Goal: Task Accomplishment & Management: Manage account settings

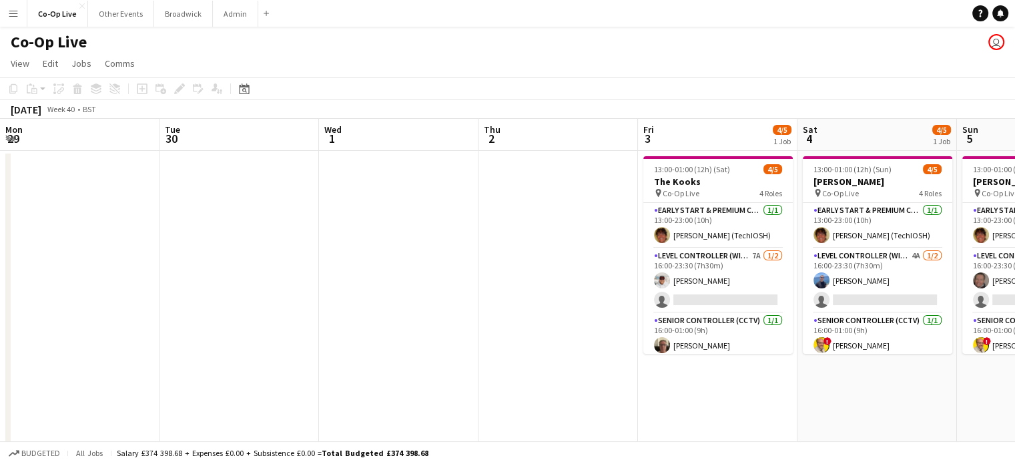
scroll to position [0, 334]
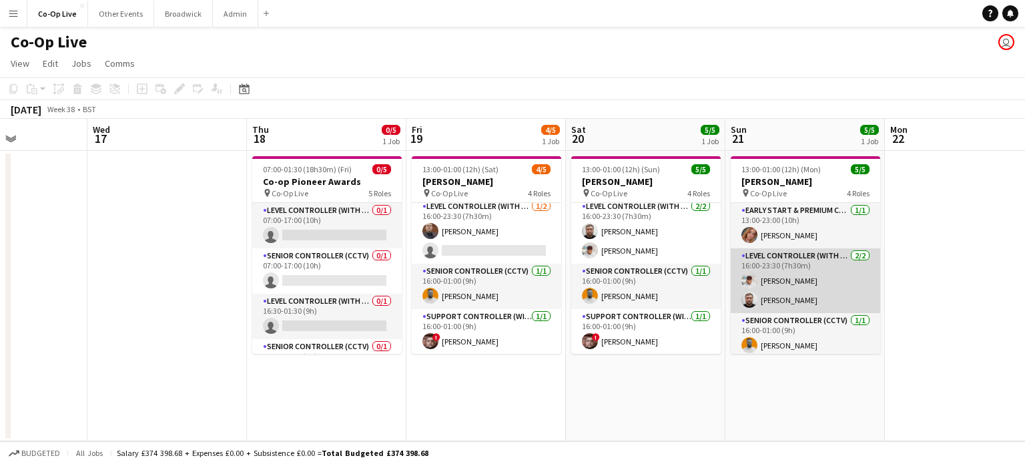
scroll to position [49, 0]
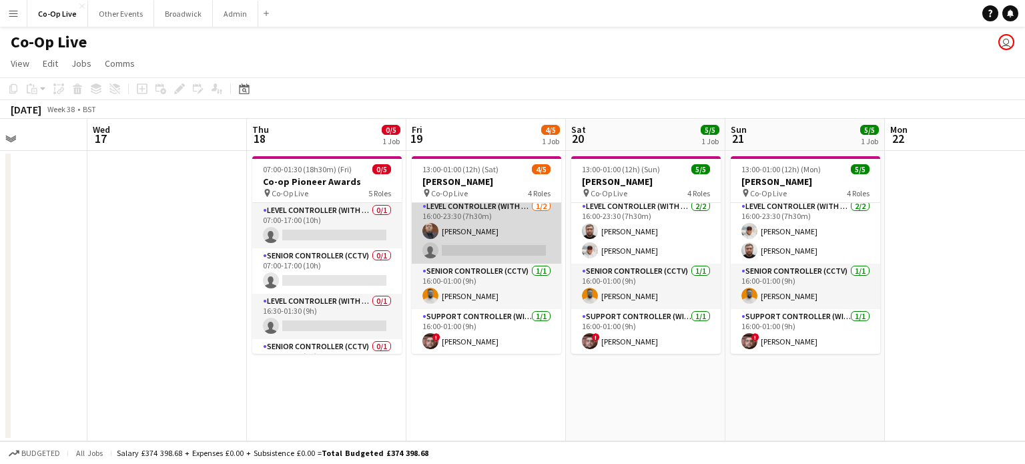
click at [475, 250] on app-card-role "Level Controller (with CCTV) 1/2 16:00-23:30 (7h30m) Peter McGrory single-neutr…" at bounding box center [486, 231] width 149 height 65
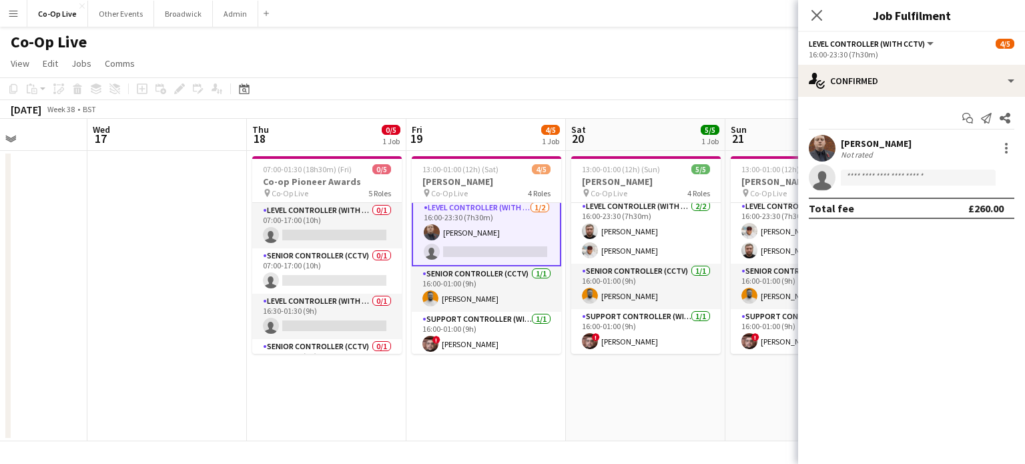
scroll to position [51, 0]
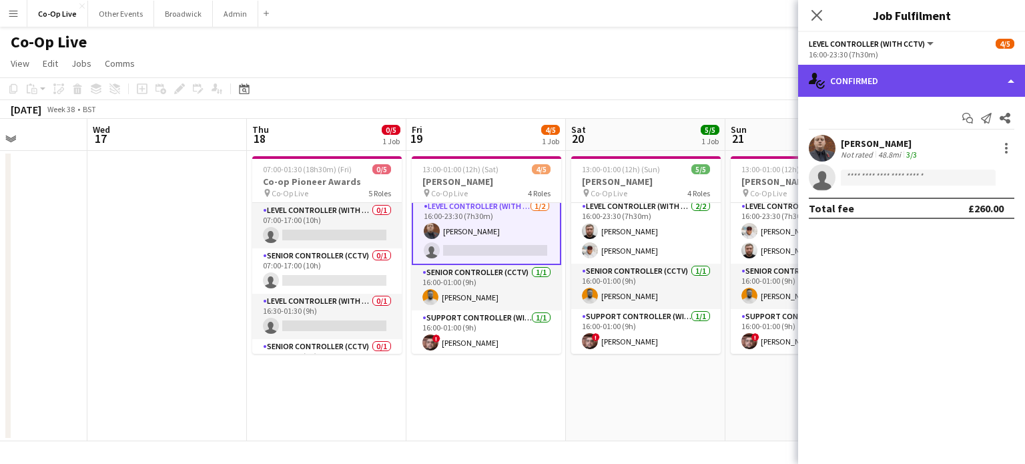
click at [972, 83] on div "single-neutral-actions-check-2 Confirmed" at bounding box center [911, 81] width 227 height 32
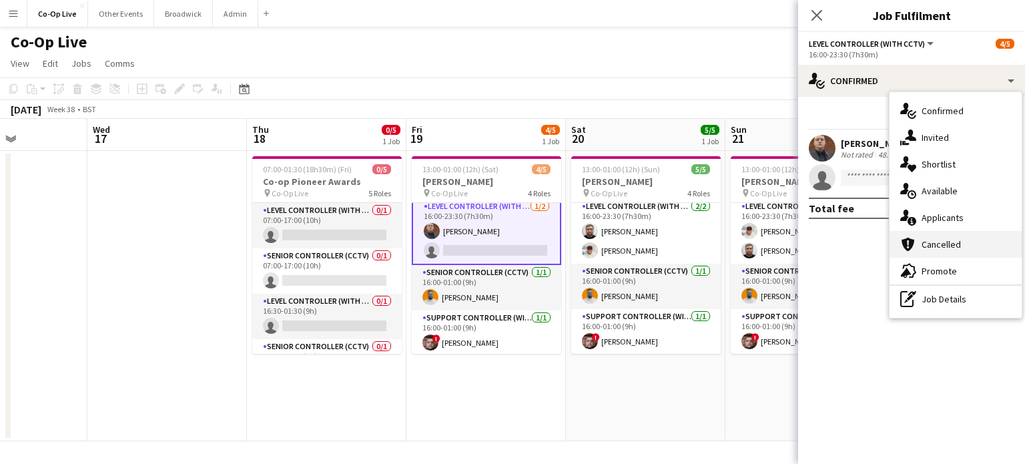
click at [933, 238] on span "Cancelled" at bounding box center [941, 244] width 39 height 12
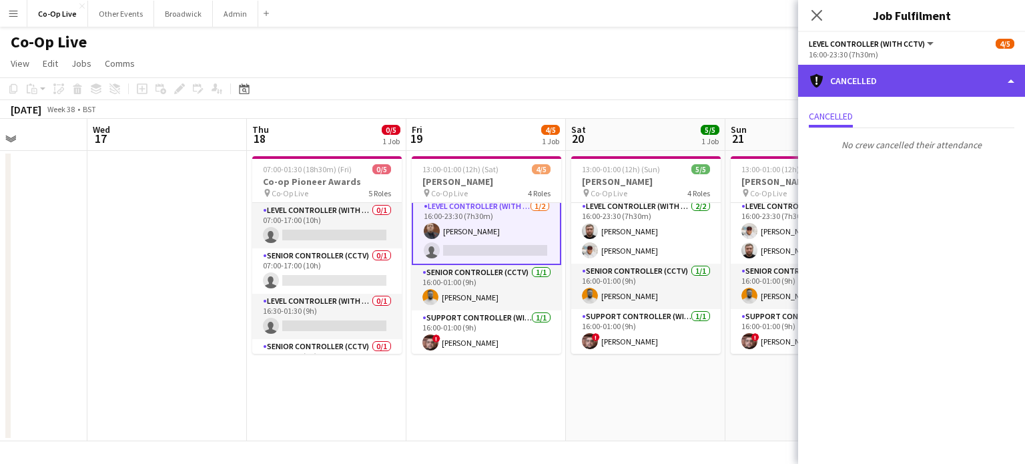
click at [928, 75] on div "cancellation Cancelled" at bounding box center [911, 81] width 227 height 32
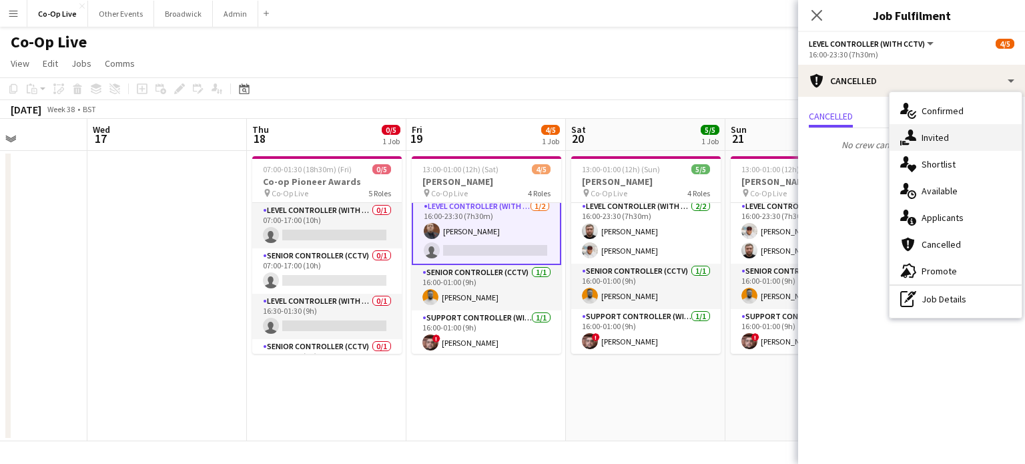
click at [925, 136] on span "Invited" at bounding box center [935, 137] width 27 height 12
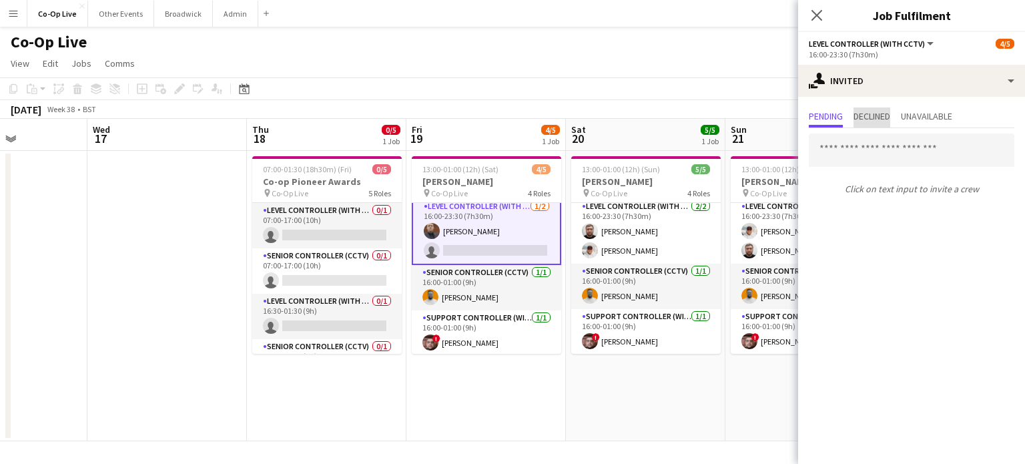
click at [857, 119] on span "Declined" at bounding box center [872, 115] width 37 height 9
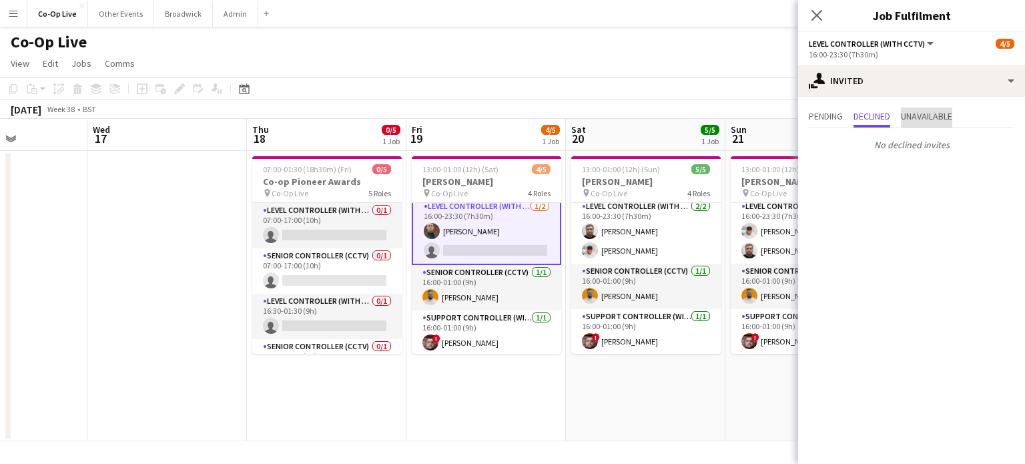
click at [913, 113] on span "Unavailable" at bounding box center [926, 115] width 51 height 9
click at [825, 111] on span "Pending" at bounding box center [826, 115] width 34 height 9
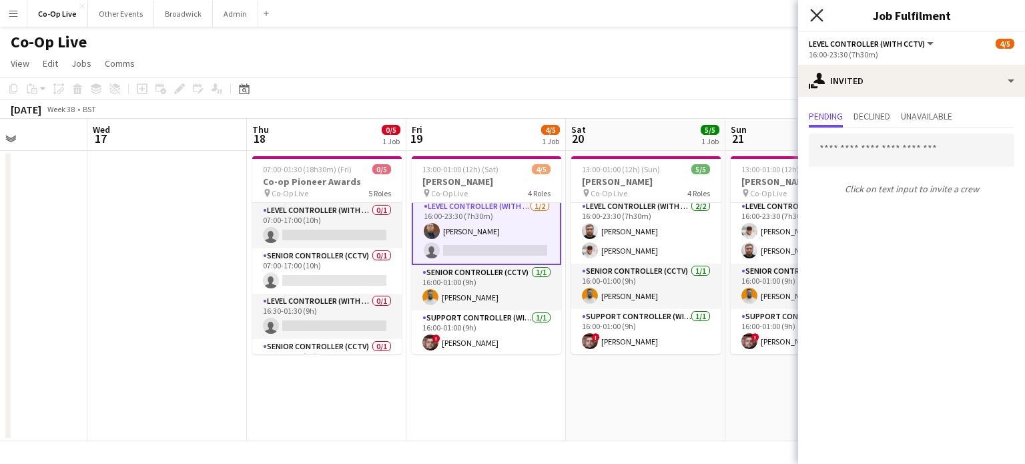
click at [820, 21] on icon "Close pop-in" at bounding box center [816, 15] width 13 height 13
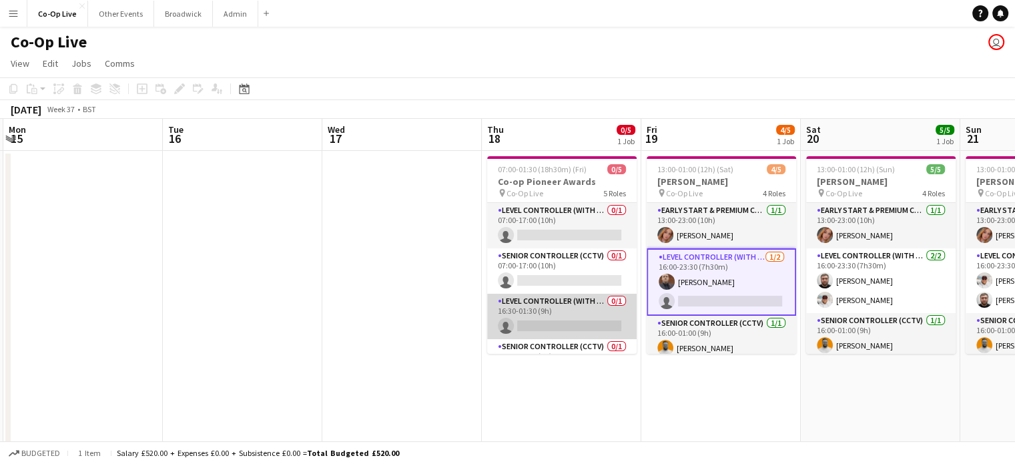
scroll to position [0, 0]
click at [553, 220] on app-card-role "Level Controller (with CCTV) 0/1 07:00-17:00 (10h) single-neutral-actions" at bounding box center [561, 225] width 149 height 45
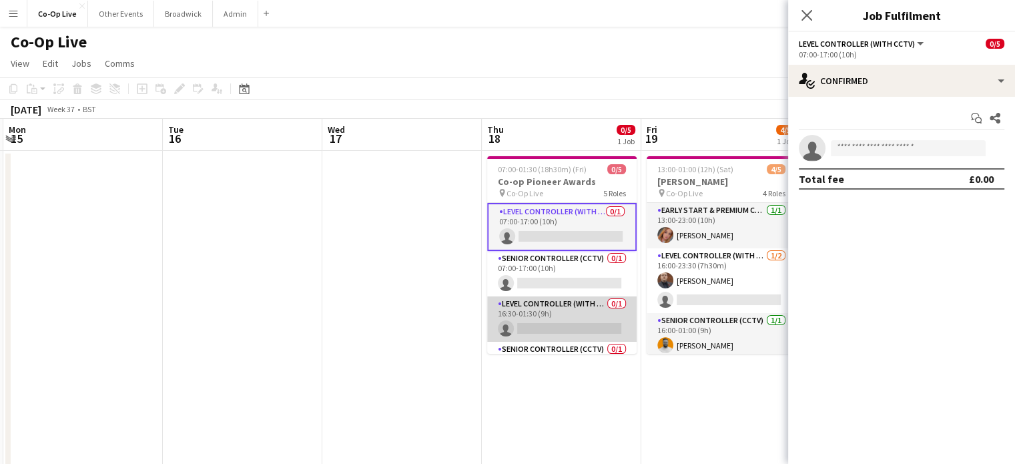
scroll to position [1, 0]
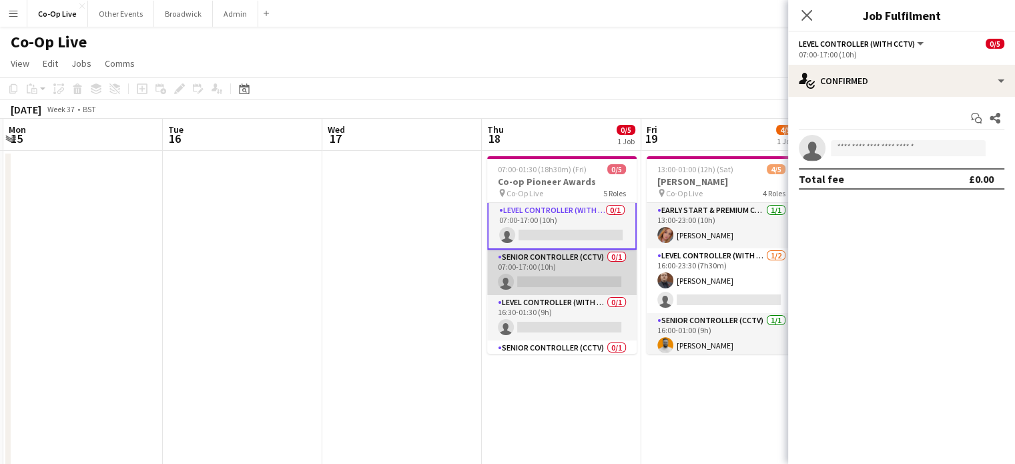
click at [573, 274] on app-card-role "Senior Controller (CCTV) 0/1 07:00-17:00 (10h) single-neutral-actions" at bounding box center [561, 272] width 149 height 45
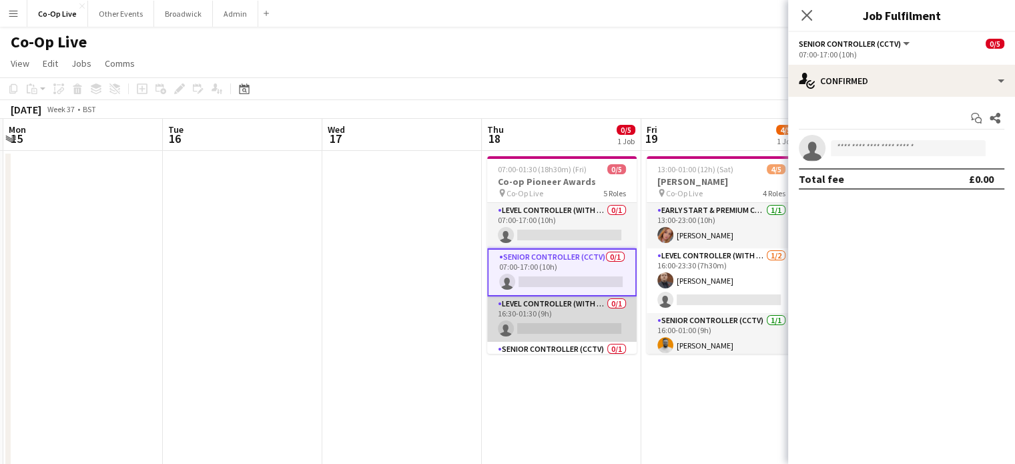
click at [570, 317] on app-card-role "Level Controller (with CCTV) 0/1 16:30-01:30 (9h) single-neutral-actions" at bounding box center [561, 318] width 149 height 45
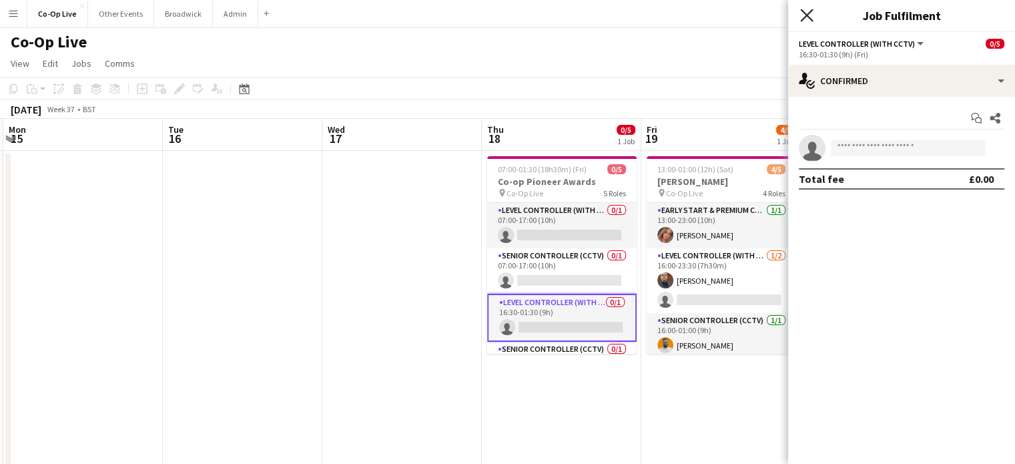
click at [807, 19] on icon "Close pop-in" at bounding box center [806, 15] width 13 height 13
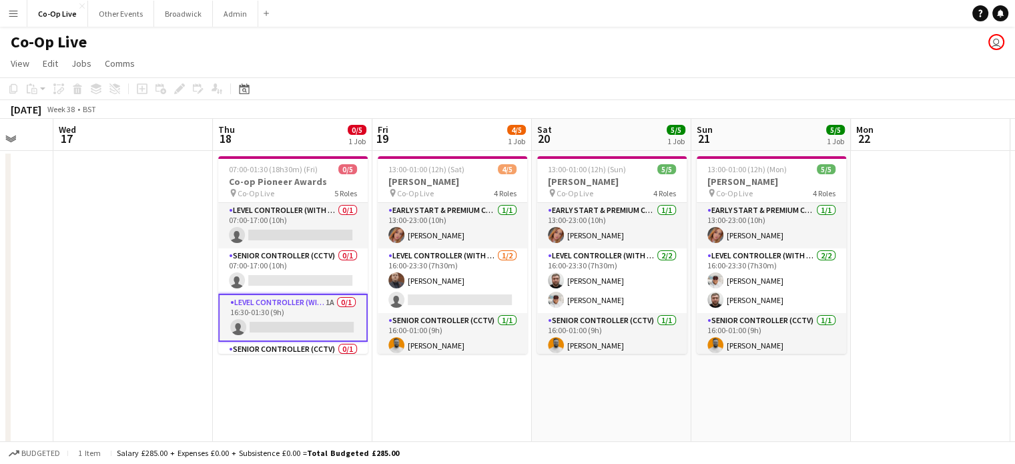
scroll to position [0, 356]
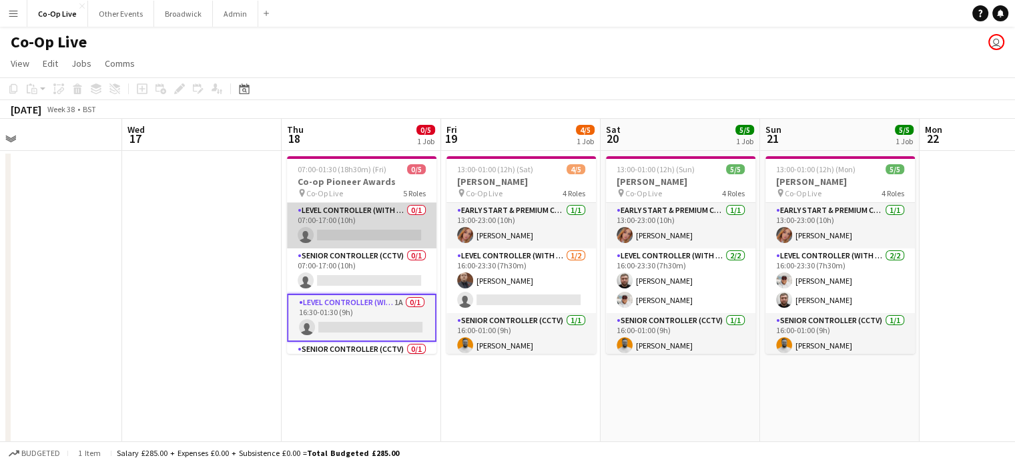
click at [340, 228] on app-card-role "Level Controller (with CCTV) 0/1 07:00-17:00 (10h) single-neutral-actions" at bounding box center [361, 225] width 149 height 45
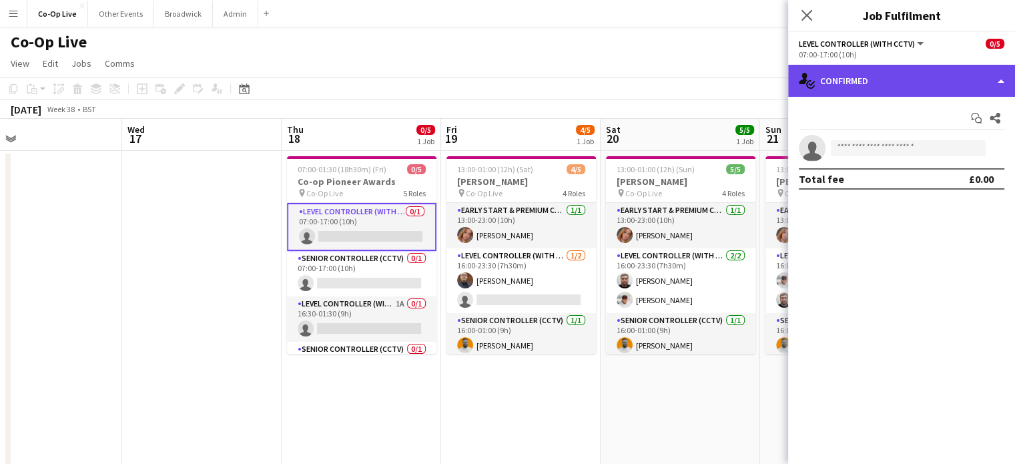
click at [926, 73] on div "single-neutral-actions-check-2 Confirmed" at bounding box center [901, 81] width 227 height 32
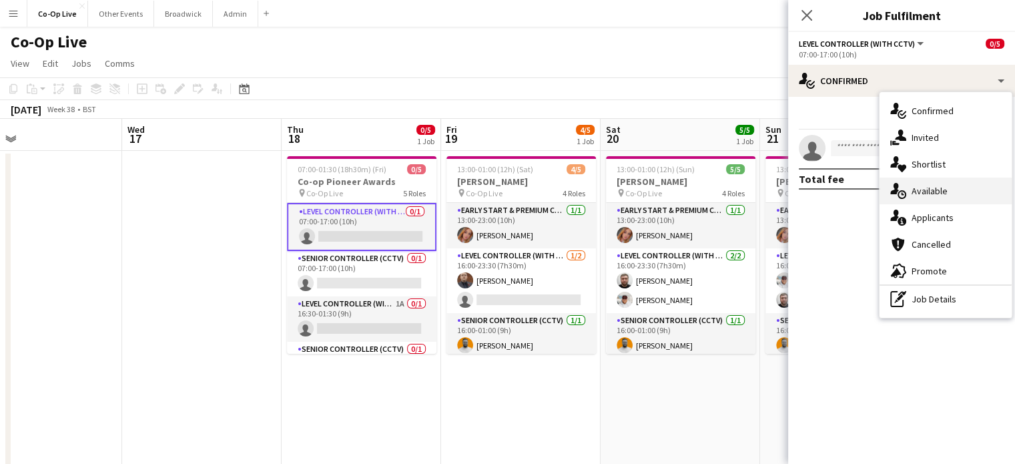
click at [948, 195] on div "single-neutral-actions-upload Available" at bounding box center [946, 191] width 132 height 27
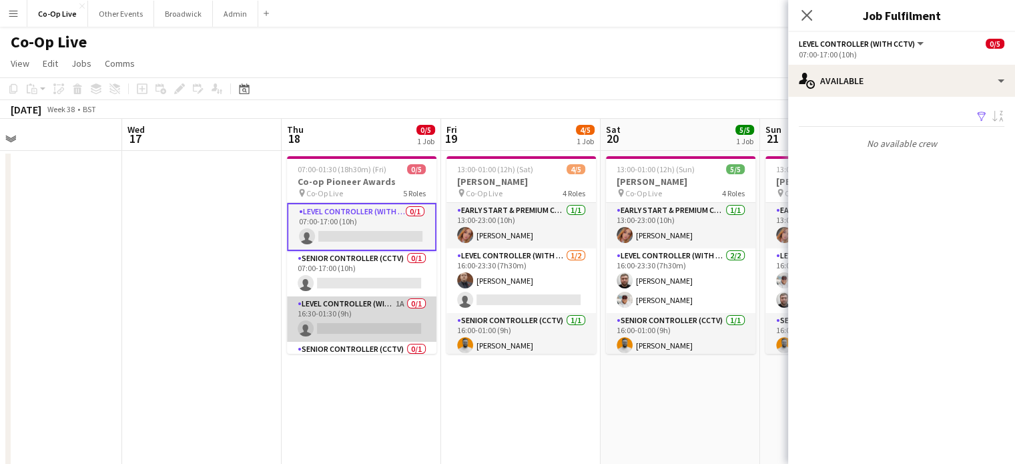
click at [336, 312] on app-card-role "Level Controller (with CCTV) 1A 0/1 16:30-01:30 (9h) single-neutral-actions" at bounding box center [361, 318] width 149 height 45
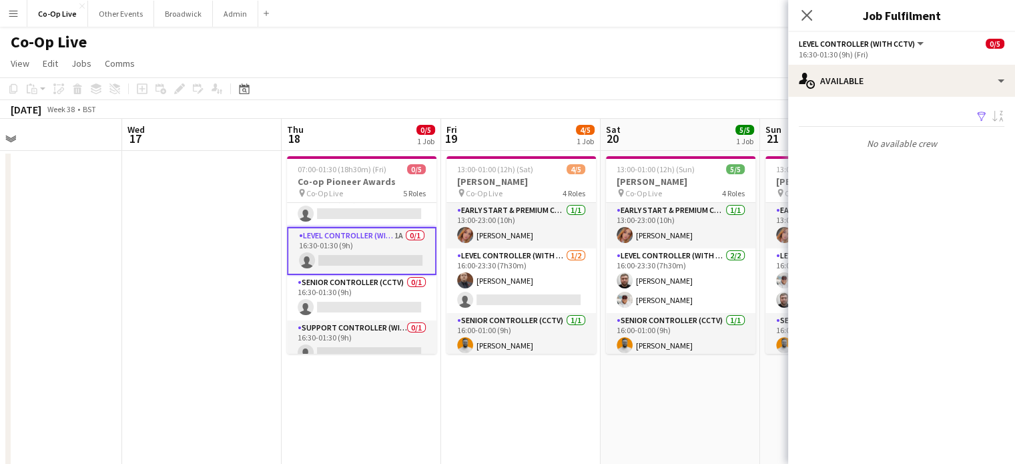
scroll to position [77, 0]
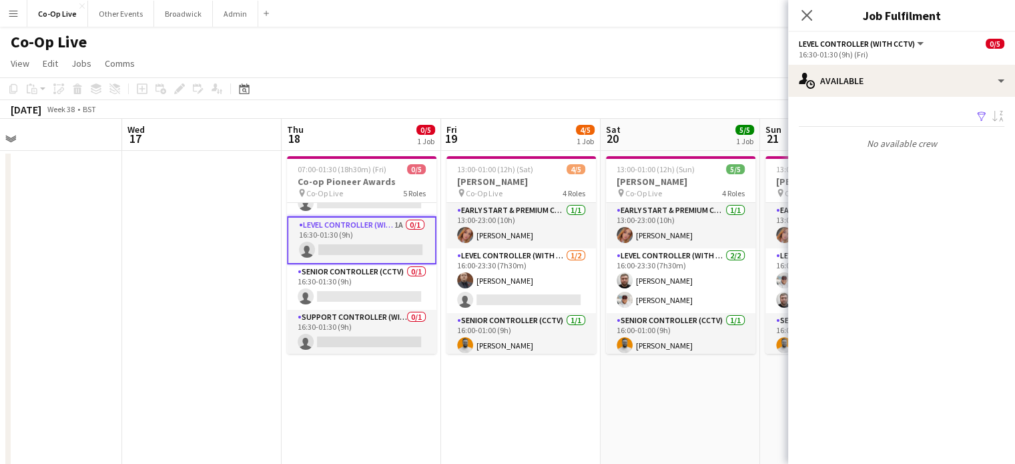
click at [647, 53] on app-page-menu "View Day view expanded Day view collapsed Month view Date picker Jump to today …" at bounding box center [507, 64] width 1015 height 25
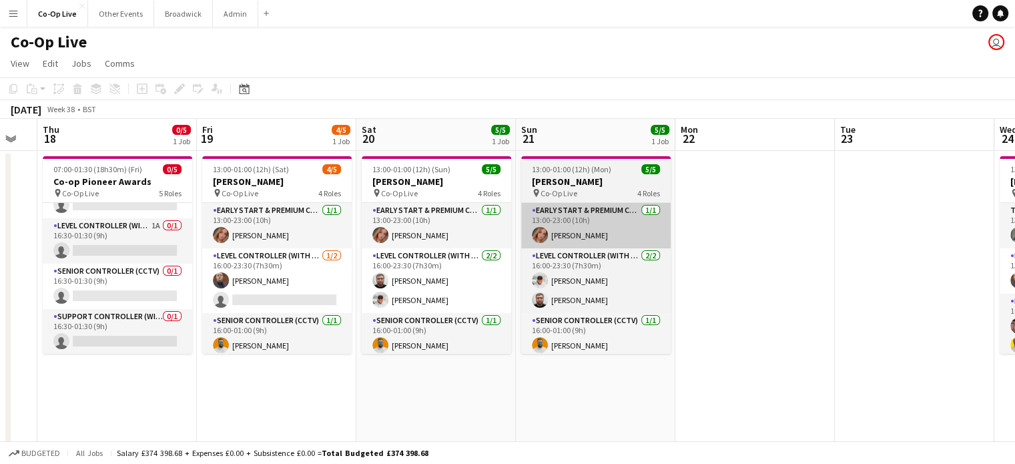
scroll to position [0, 440]
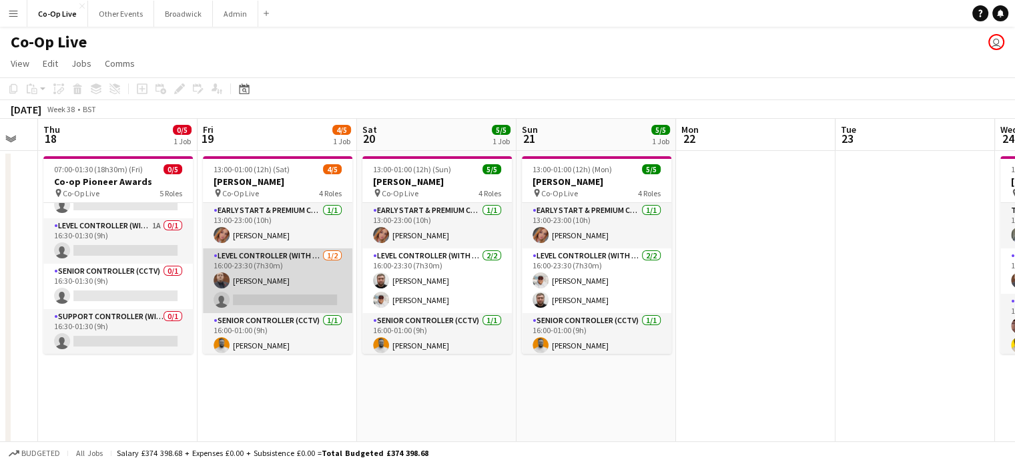
click at [273, 302] on app-card-role "Level Controller (with CCTV) 1/2 16:00-23:30 (7h30m) Peter McGrory single-neutr…" at bounding box center [277, 280] width 149 height 65
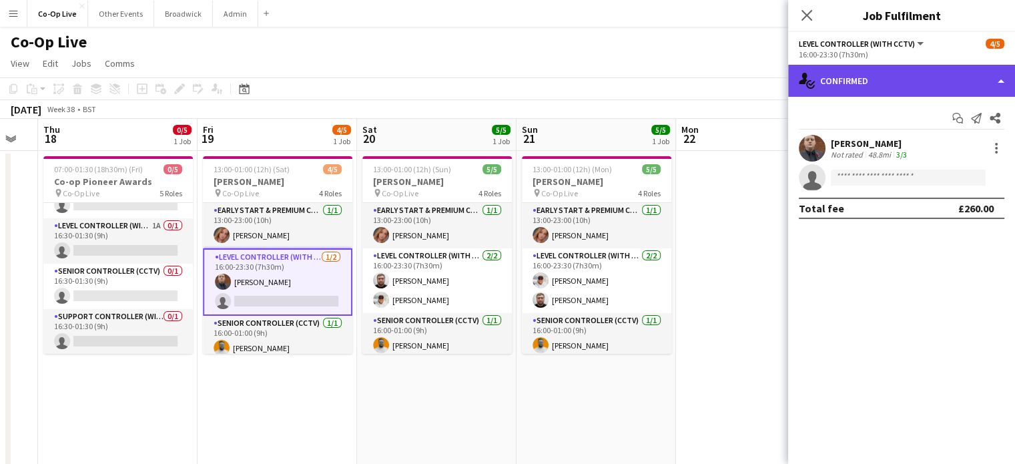
click at [898, 86] on div "single-neutral-actions-check-2 Confirmed" at bounding box center [901, 81] width 227 height 32
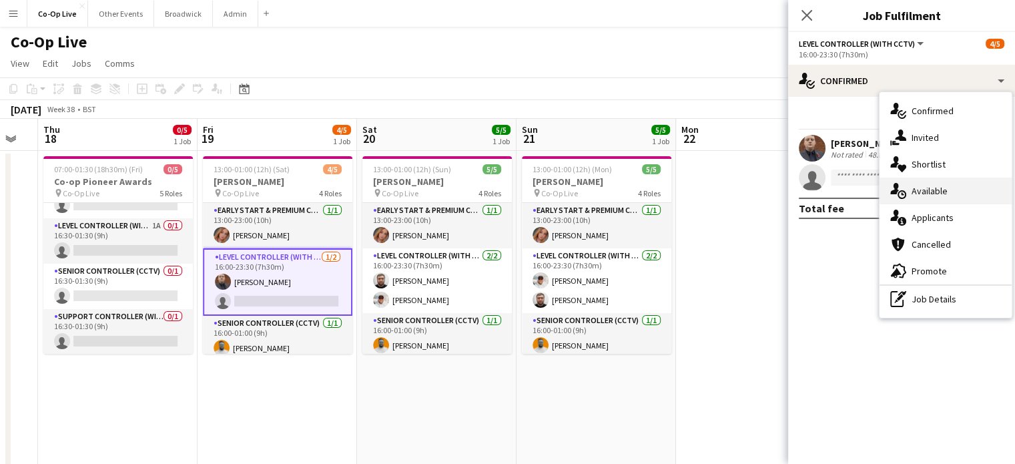
click at [937, 195] on span "Available" at bounding box center [930, 191] width 36 height 12
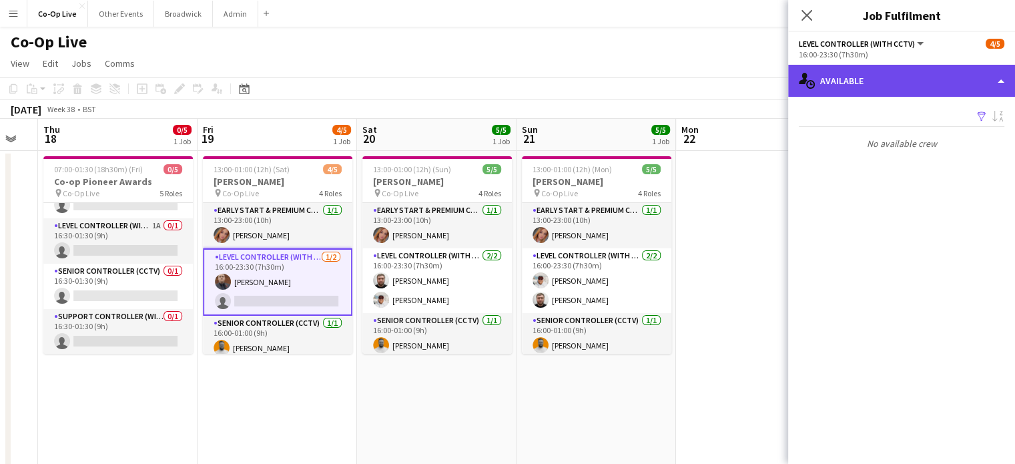
click at [903, 72] on div "single-neutral-actions-upload Available" at bounding box center [901, 81] width 227 height 32
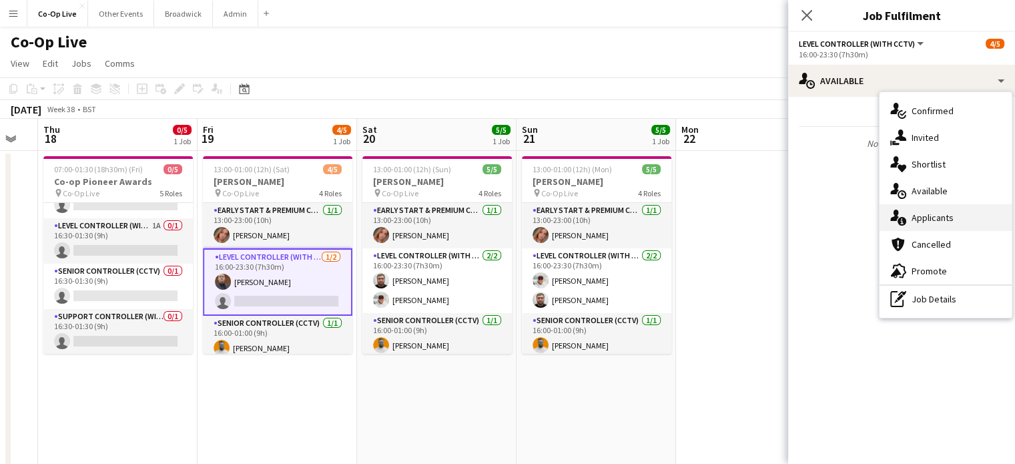
click at [918, 216] on span "Applicants" at bounding box center [933, 218] width 42 height 12
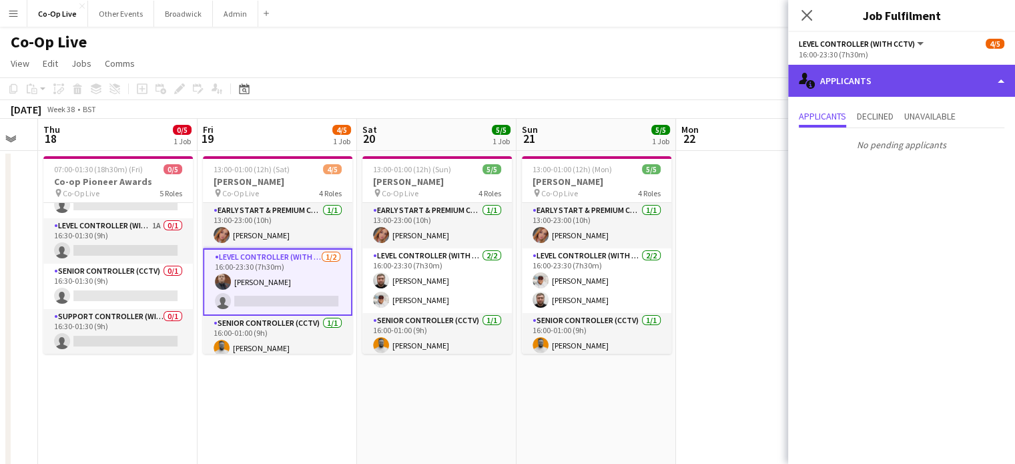
click at [876, 87] on div "single-neutral-actions-information Applicants" at bounding box center [901, 81] width 227 height 32
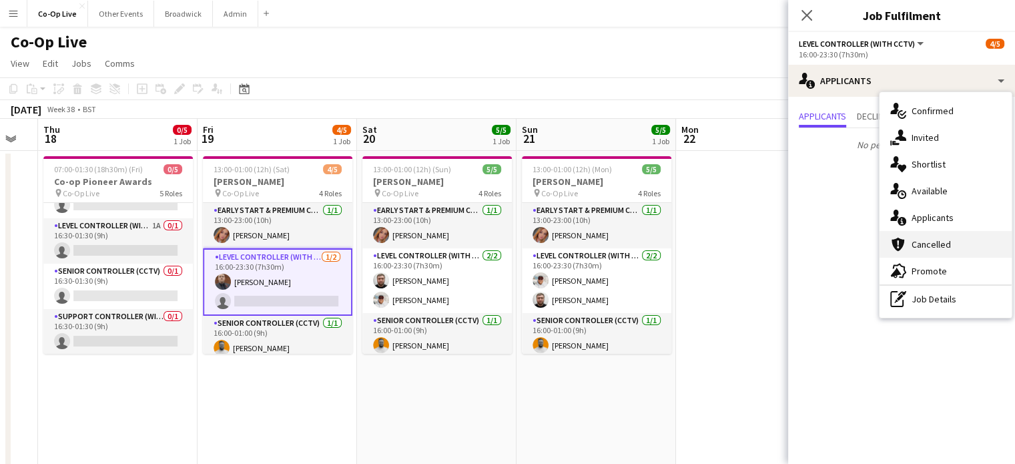
click at [903, 251] on icon "cancellation" at bounding box center [898, 244] width 16 height 16
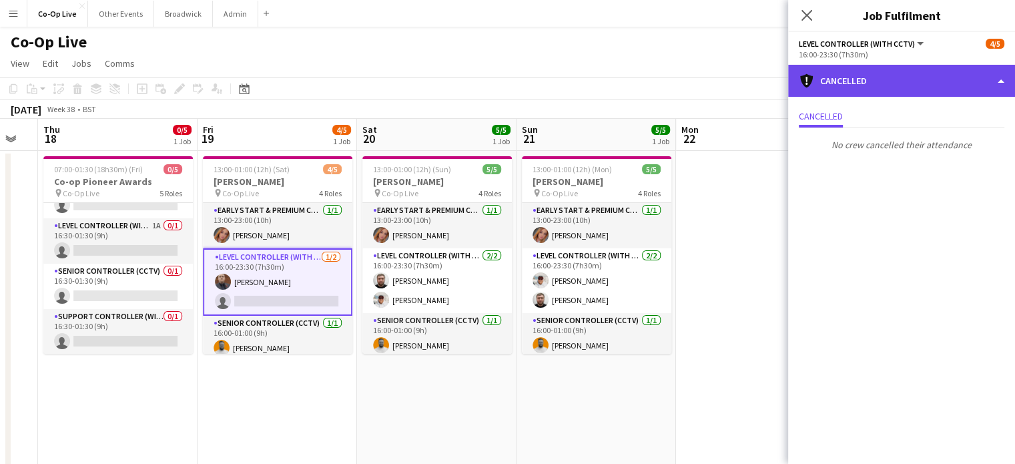
click at [900, 90] on div "cancellation Cancelled" at bounding box center [901, 81] width 227 height 32
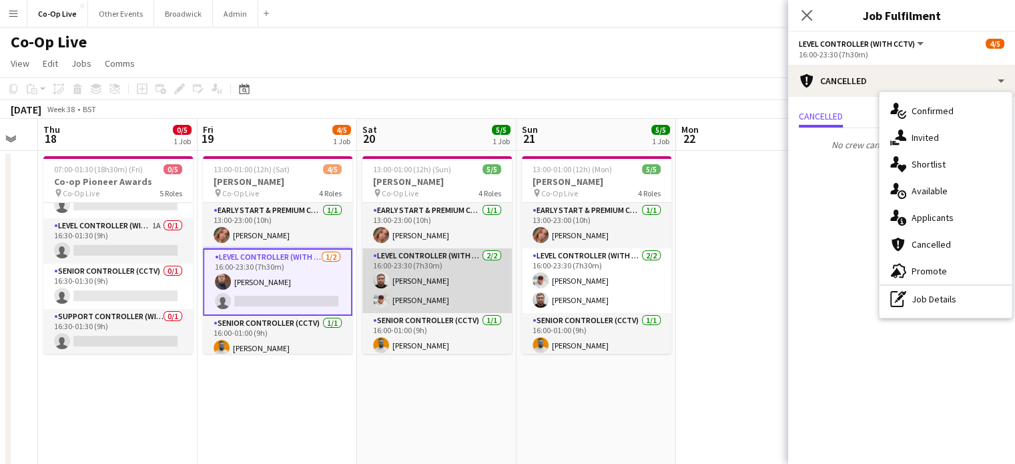
click at [443, 290] on app-card-role "Level Controller (with CCTV) 2/2 16:00-23:30 (7h30m) Mat Woods Matt Gilmour" at bounding box center [436, 280] width 149 height 65
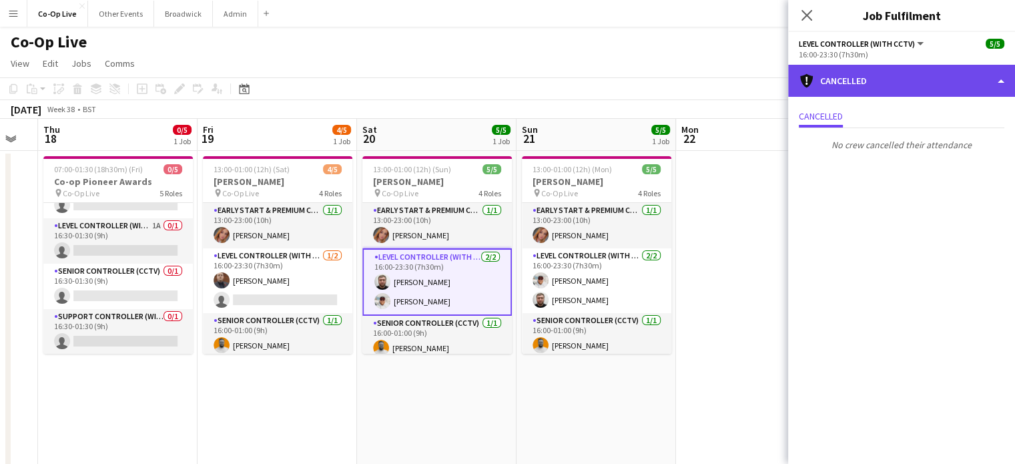
click at [896, 83] on div "cancellation Cancelled" at bounding box center [901, 81] width 227 height 32
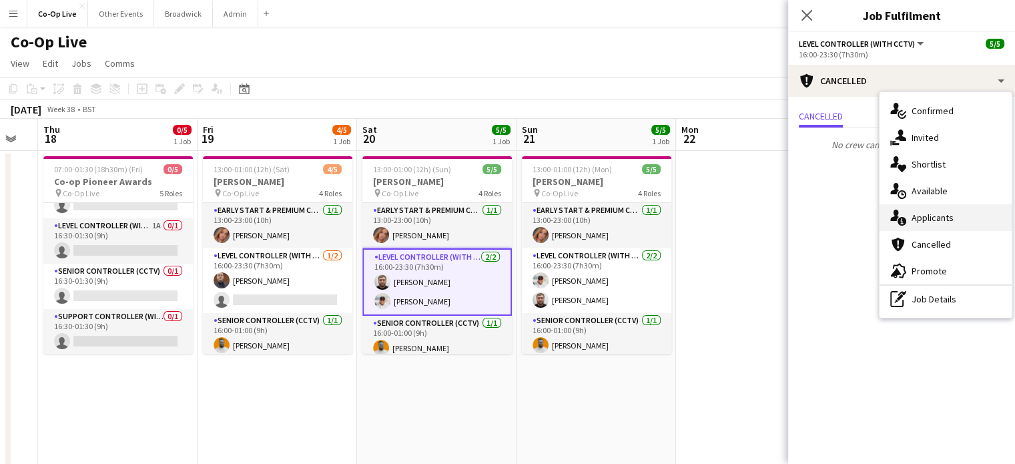
click at [926, 224] on div "single-neutral-actions-information Applicants" at bounding box center [946, 217] width 132 height 27
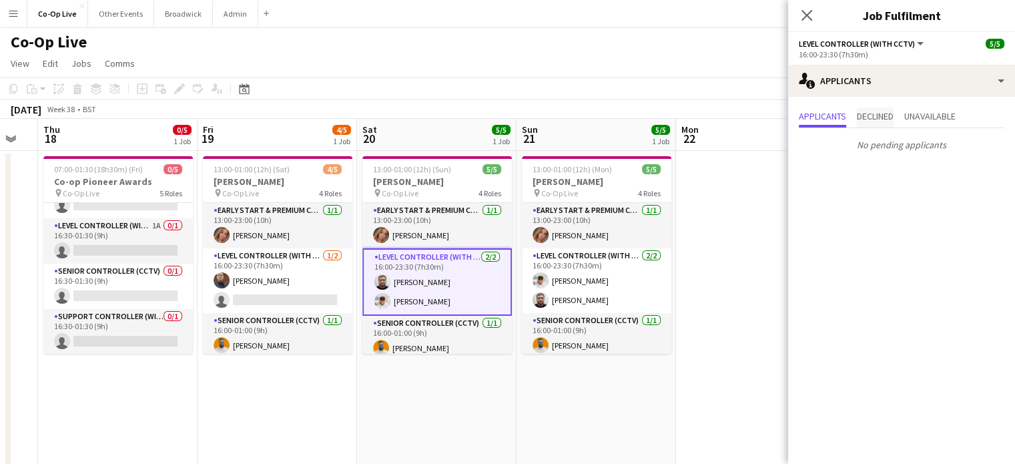
click at [890, 111] on span "Declined" at bounding box center [875, 115] width 37 height 9
click at [926, 117] on span "Unavailable" at bounding box center [929, 115] width 51 height 9
click at [828, 111] on span "Applicants" at bounding box center [822, 115] width 47 height 9
click at [694, 98] on app-toolbar "Copy Paste Paste Ctrl+V Paste with crew Ctrl+Shift+V Paste linked Job Delete Gr…" at bounding box center [507, 88] width 1015 height 23
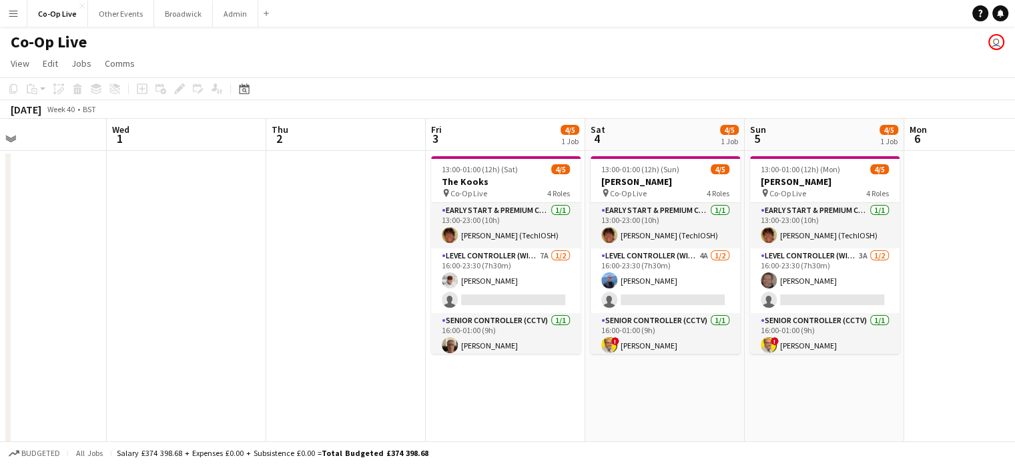
scroll to position [0, 395]
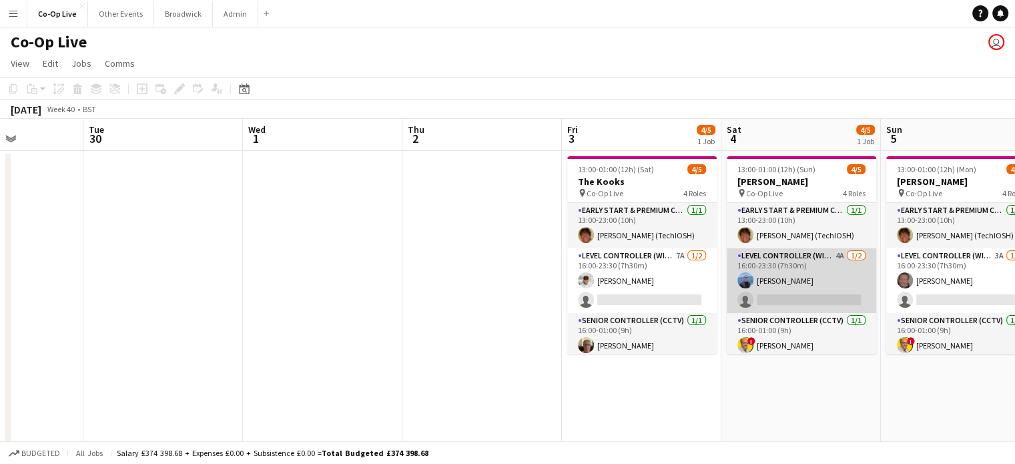
click at [766, 300] on app-card-role "Level Controller (with CCTV) 4A 1/2 16:00-23:30 (7h30m) Antony Broscombe single…" at bounding box center [801, 280] width 149 height 65
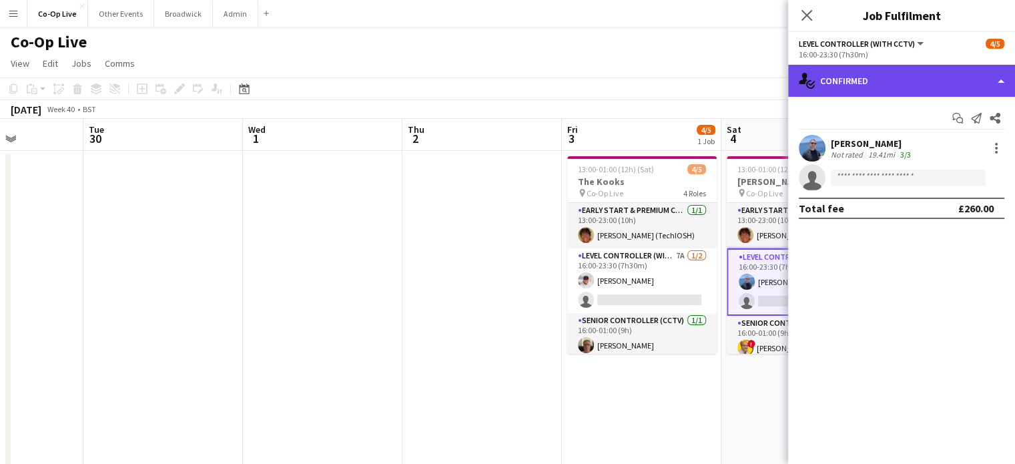
click at [911, 77] on div "single-neutral-actions-check-2 Confirmed" at bounding box center [901, 81] width 227 height 32
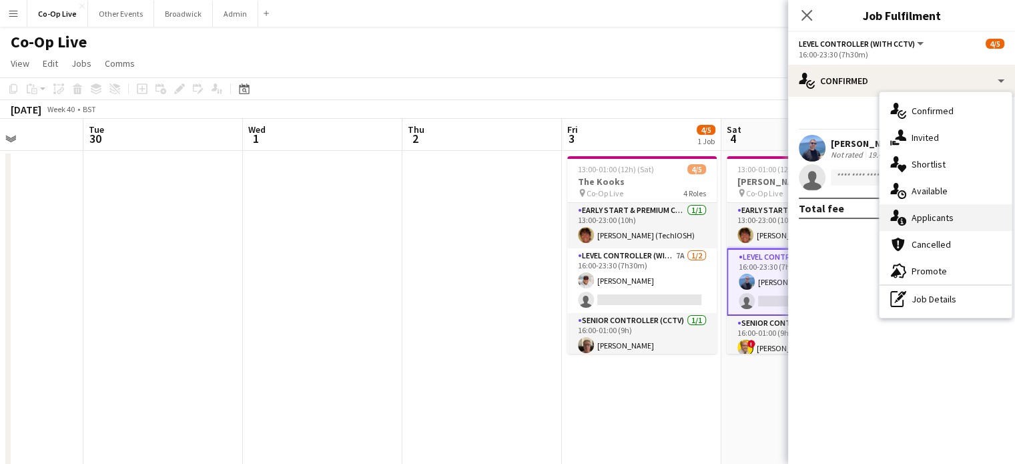
click at [954, 213] on div "single-neutral-actions-information Applicants" at bounding box center [946, 217] width 132 height 27
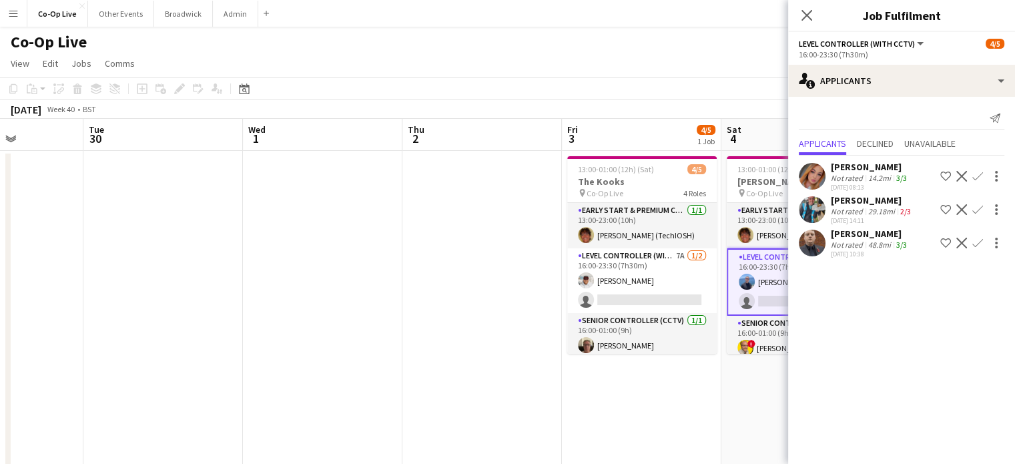
click at [613, 30] on div "Co-Op Live user" at bounding box center [507, 39] width 1015 height 25
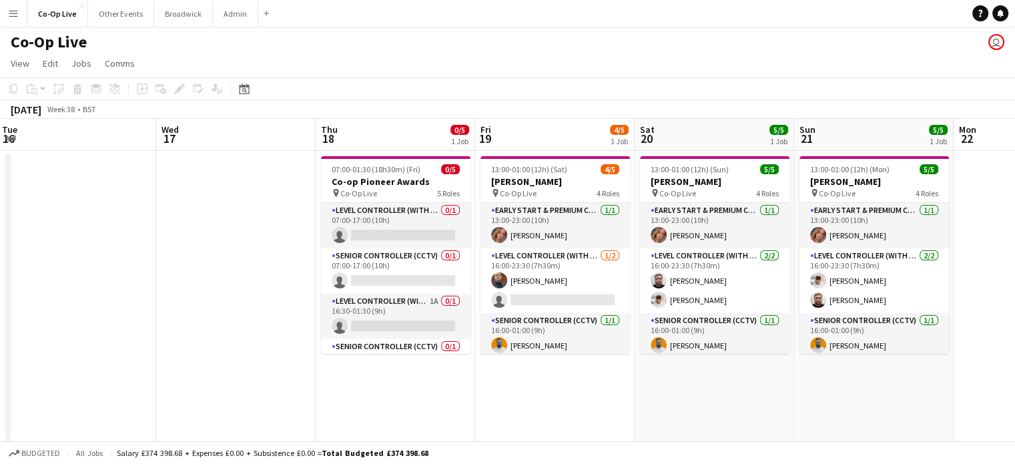
scroll to position [0, 323]
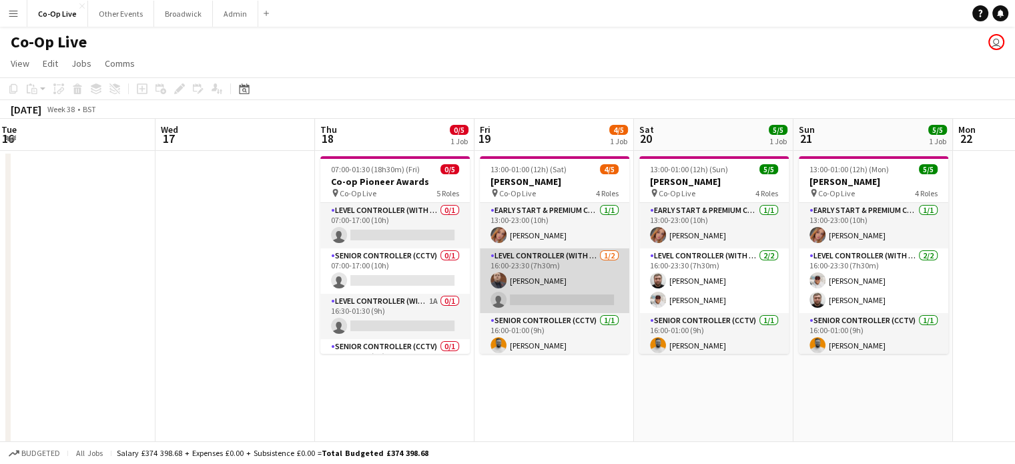
click at [531, 304] on app-card-role "Level Controller (with CCTV) 1/2 16:00-23:30 (7h30m) Peter McGrory single-neutr…" at bounding box center [554, 280] width 149 height 65
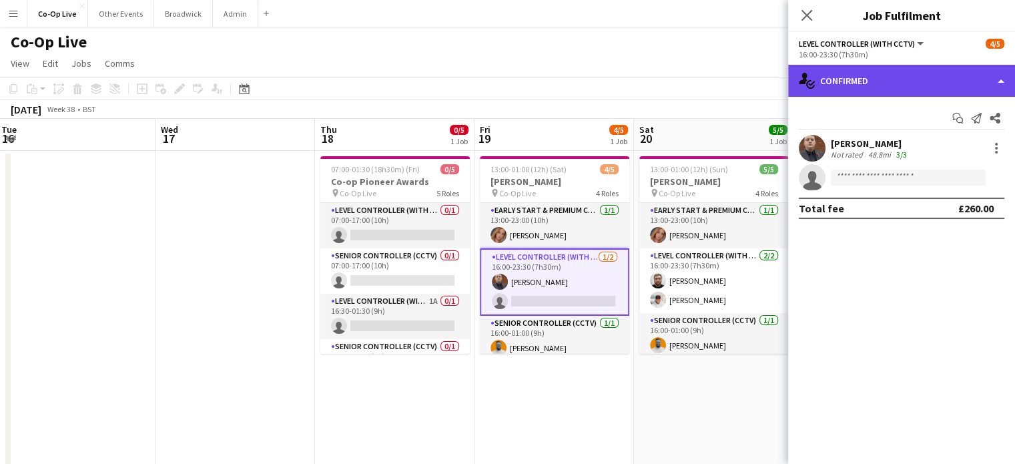
click at [902, 85] on div "single-neutral-actions-check-2 Confirmed" at bounding box center [901, 81] width 227 height 32
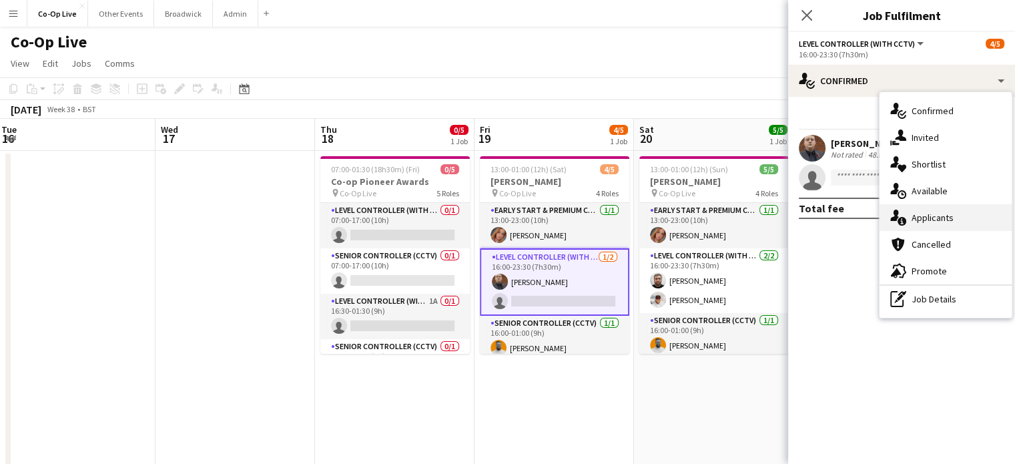
click at [923, 221] on span "Applicants" at bounding box center [933, 218] width 42 height 12
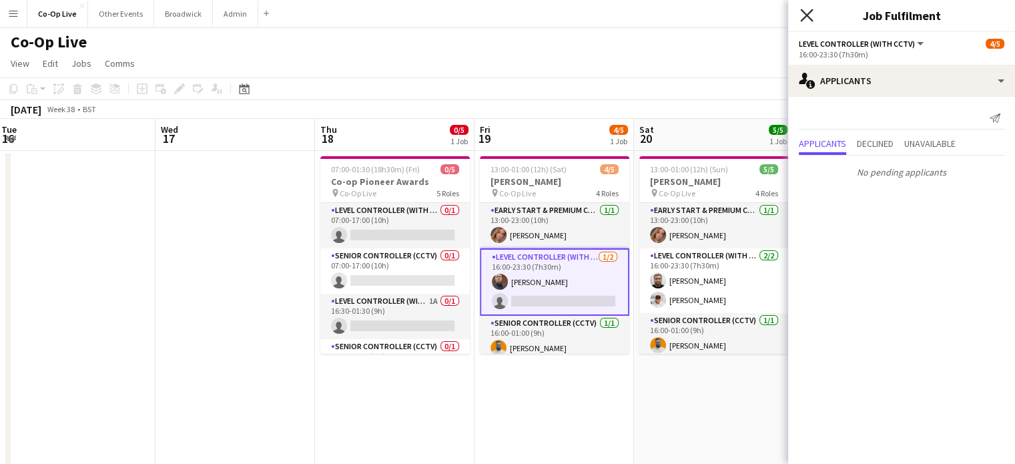
click at [810, 18] on icon "Close pop-in" at bounding box center [806, 15] width 13 height 13
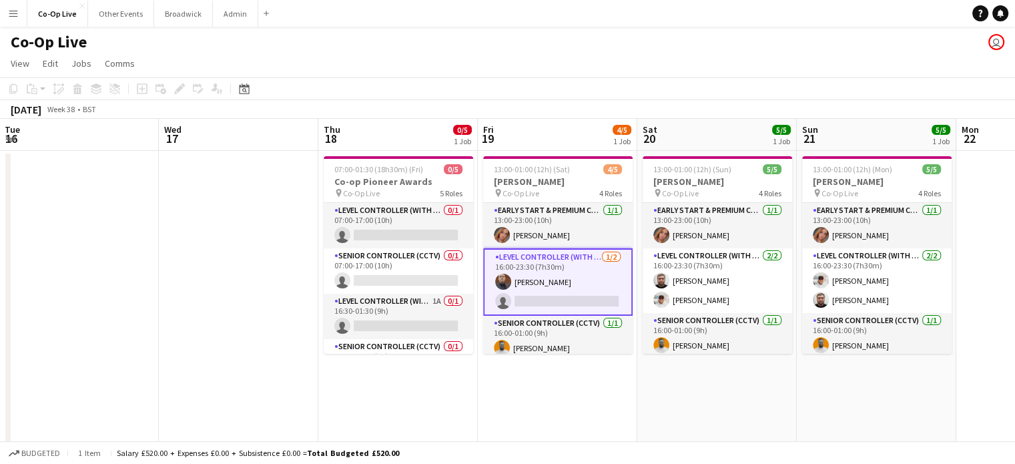
scroll to position [0, 318]
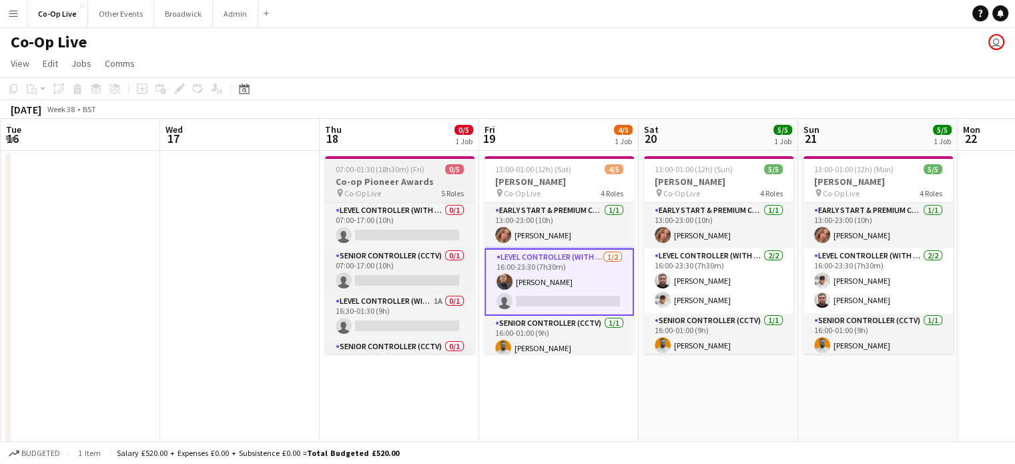
click at [412, 174] on app-job-card "07:00-01:30 (18h30m) (Fri) 0/5 Co-op Pioneer Awards pin Co-Op Live 5 Roles Leve…" at bounding box center [399, 255] width 149 height 198
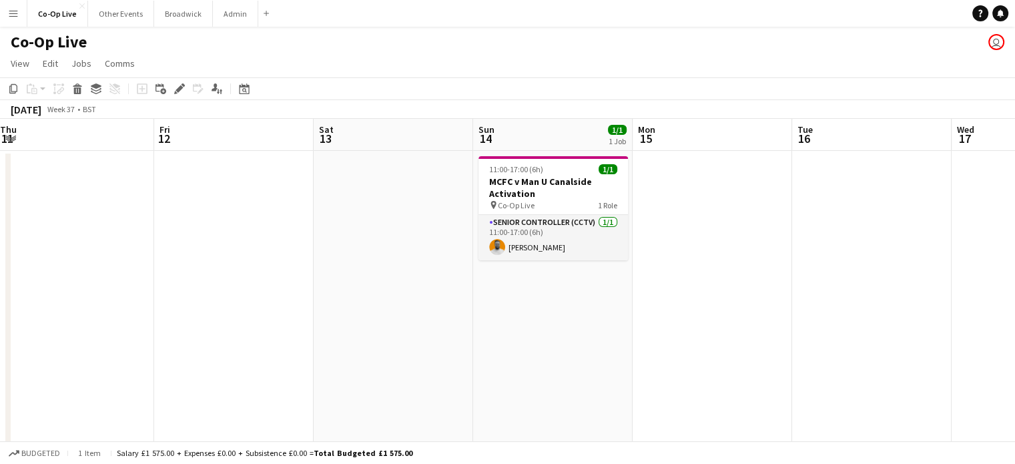
scroll to position [0, 324]
click at [550, 188] on h3 "MCFC v Man U Canalside Activation" at bounding box center [553, 188] width 149 height 24
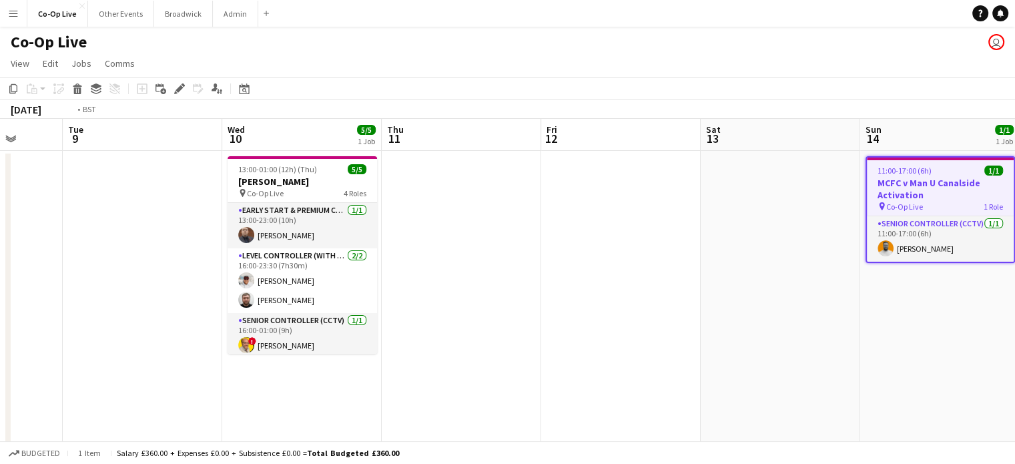
scroll to position [0, 306]
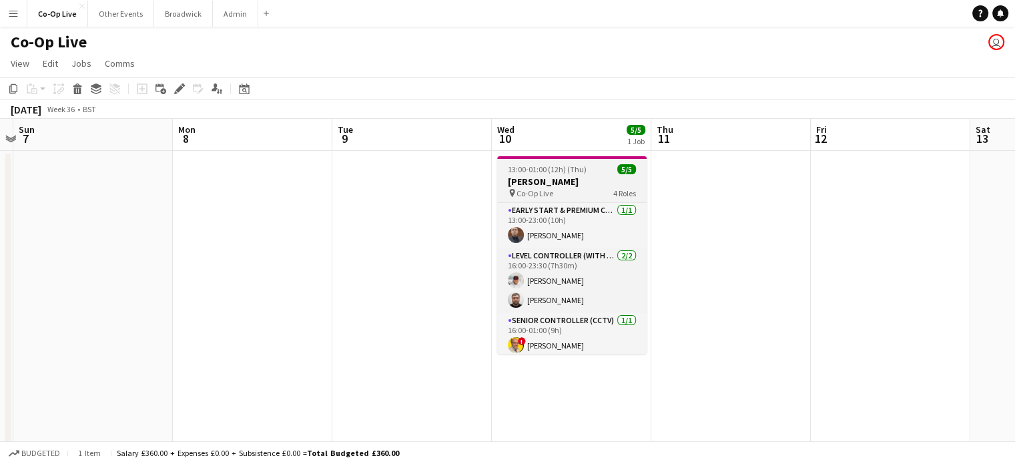
click at [547, 186] on h3 "Vybz Kartel" at bounding box center [571, 182] width 149 height 12
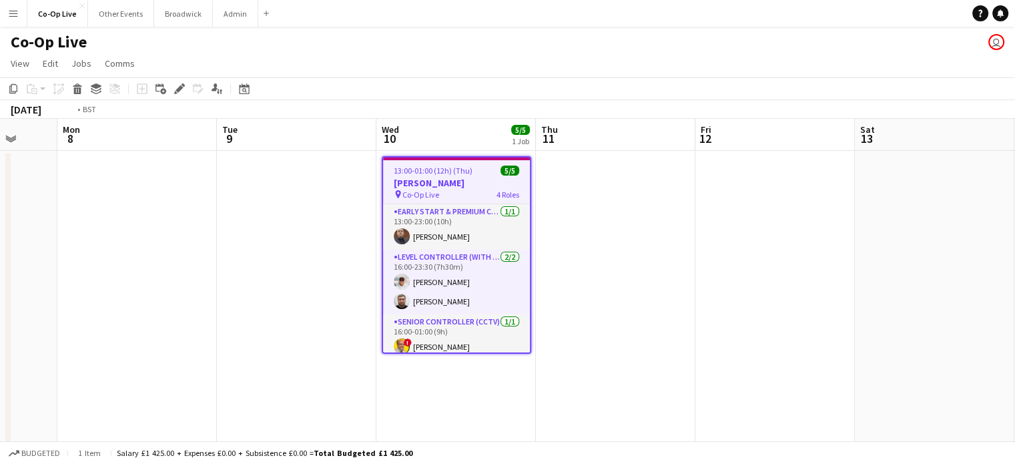
scroll to position [0, 482]
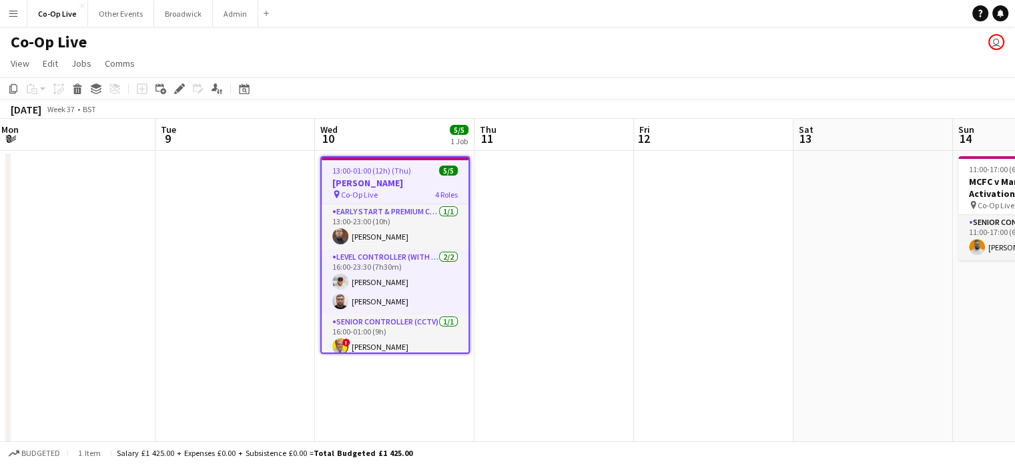
click at [493, 61] on app-page-menu "View Day view expanded Day view collapsed Month view Date picker Jump to today …" at bounding box center [507, 64] width 1015 height 25
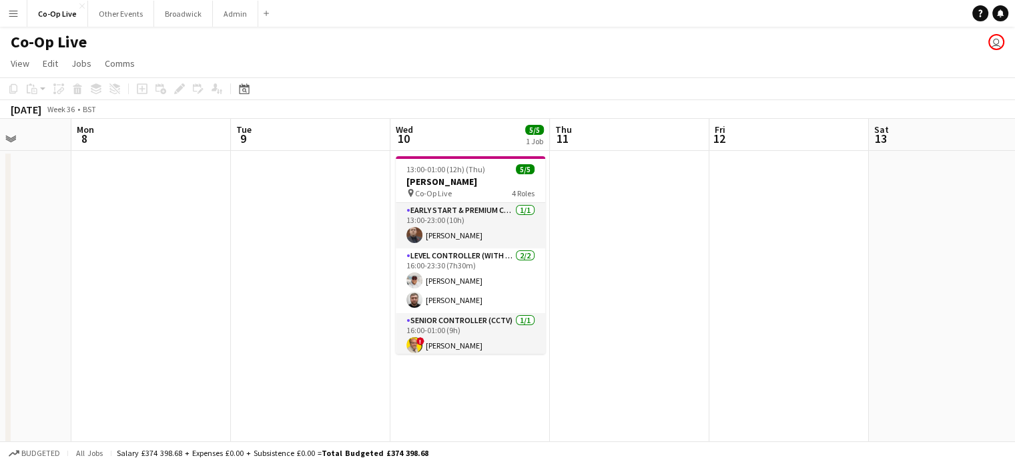
scroll to position [0, 418]
